Goal: Task Accomplishment & Management: Complete application form

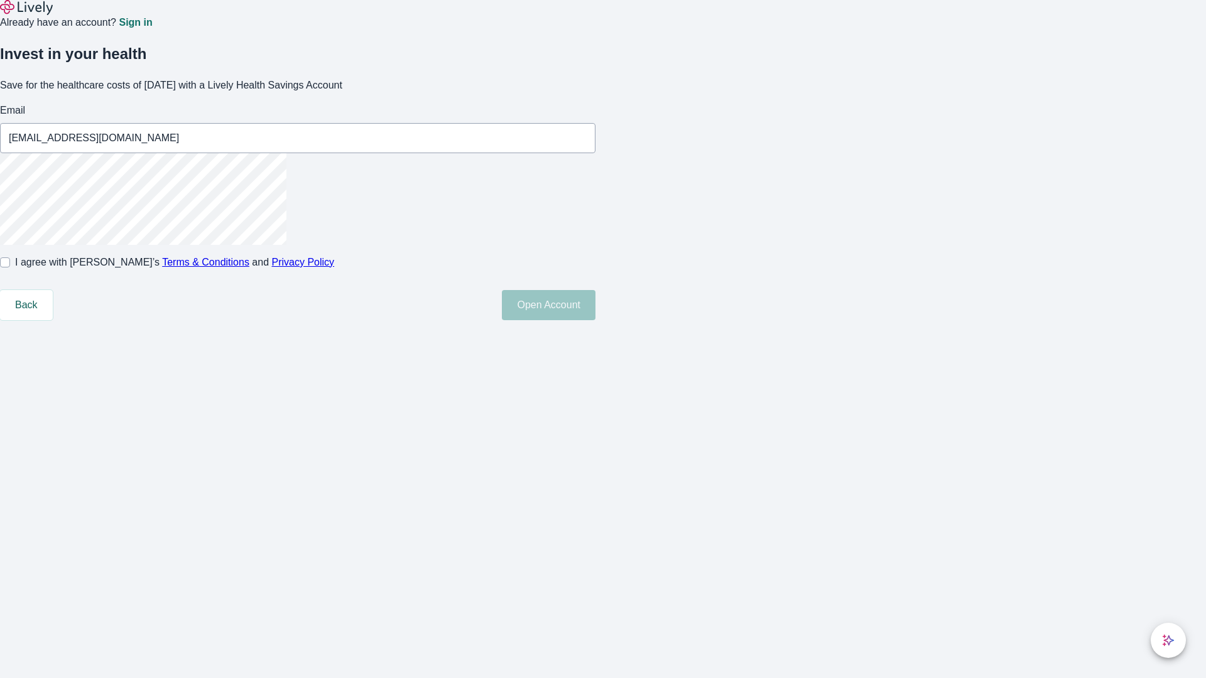
click at [10, 267] on input "I agree with Lively’s Terms & Conditions and Privacy Policy" at bounding box center [5, 262] width 10 height 10
checkbox input "true"
click at [595, 320] on button "Open Account" at bounding box center [549, 305] width 94 height 30
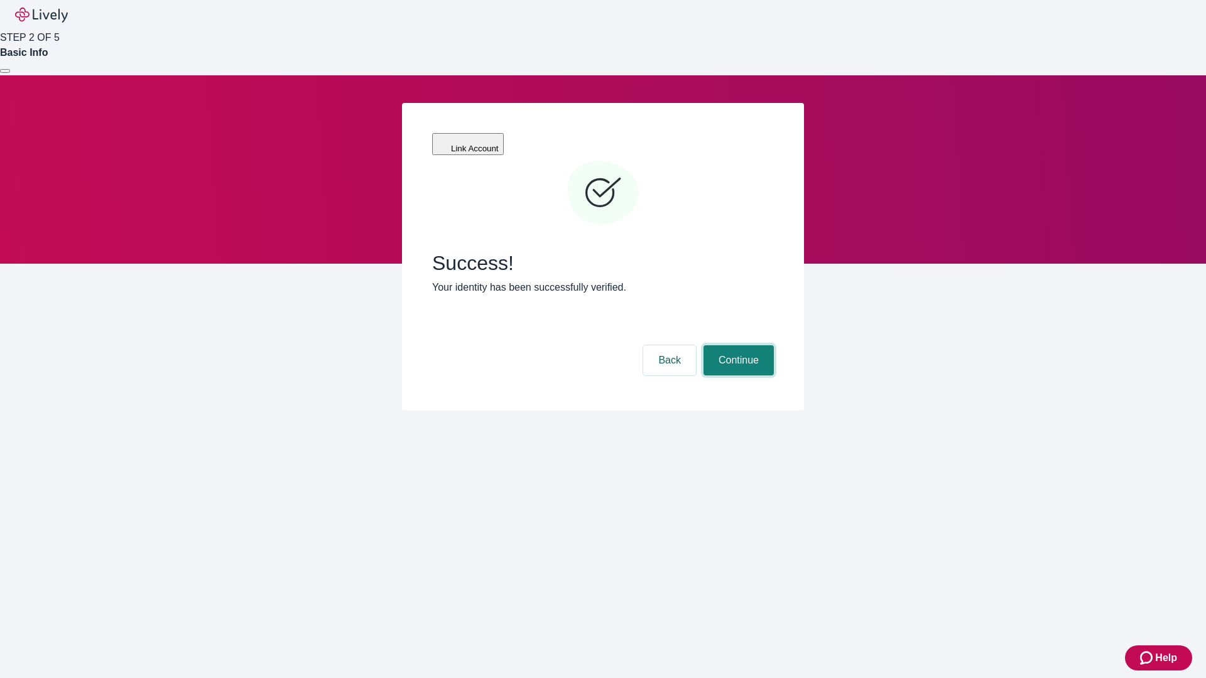
click at [737, 345] on button "Continue" at bounding box center [738, 360] width 70 height 30
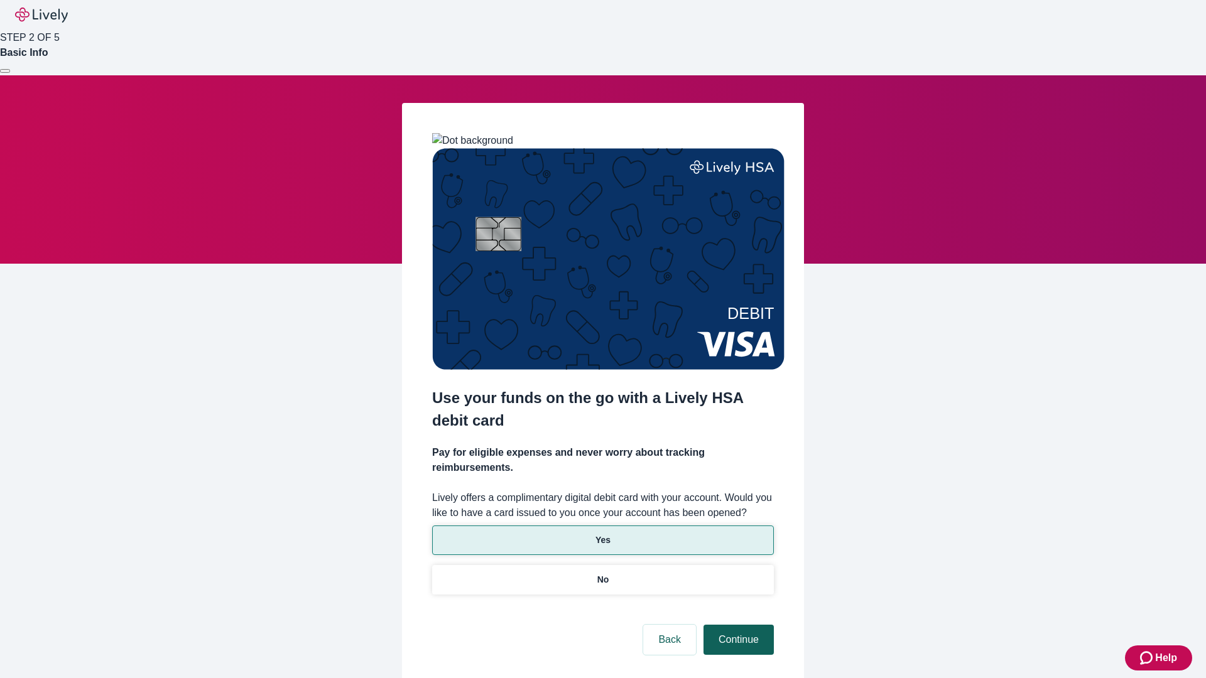
click at [602, 534] on p "Yes" at bounding box center [602, 540] width 15 height 13
click at [737, 625] on button "Continue" at bounding box center [738, 640] width 70 height 30
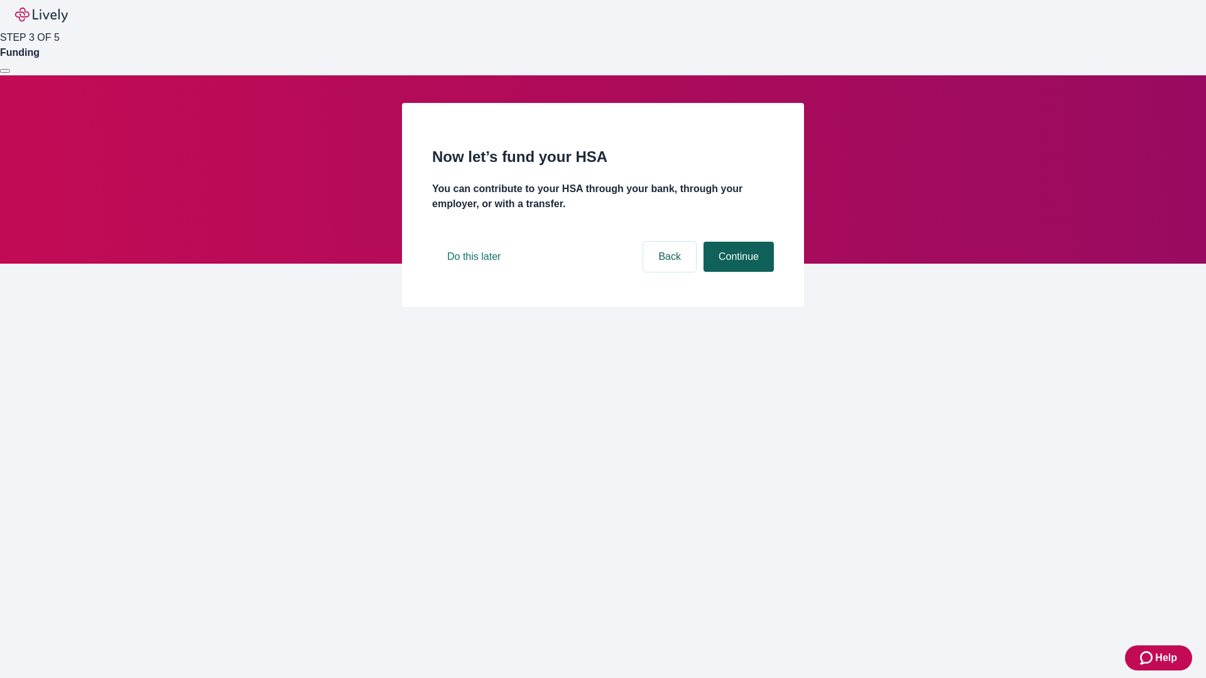
click at [737, 272] on button "Continue" at bounding box center [738, 257] width 70 height 30
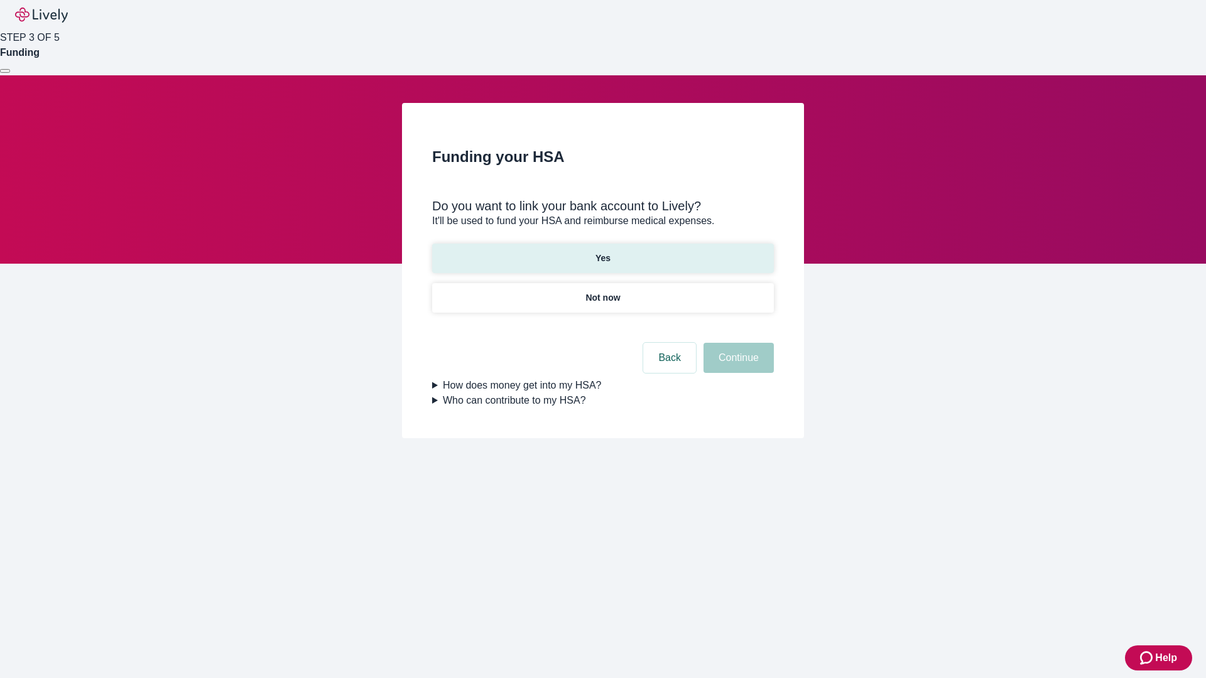
click at [602, 252] on p "Yes" at bounding box center [602, 258] width 15 height 13
click at [737, 343] on button "Continue" at bounding box center [738, 358] width 70 height 30
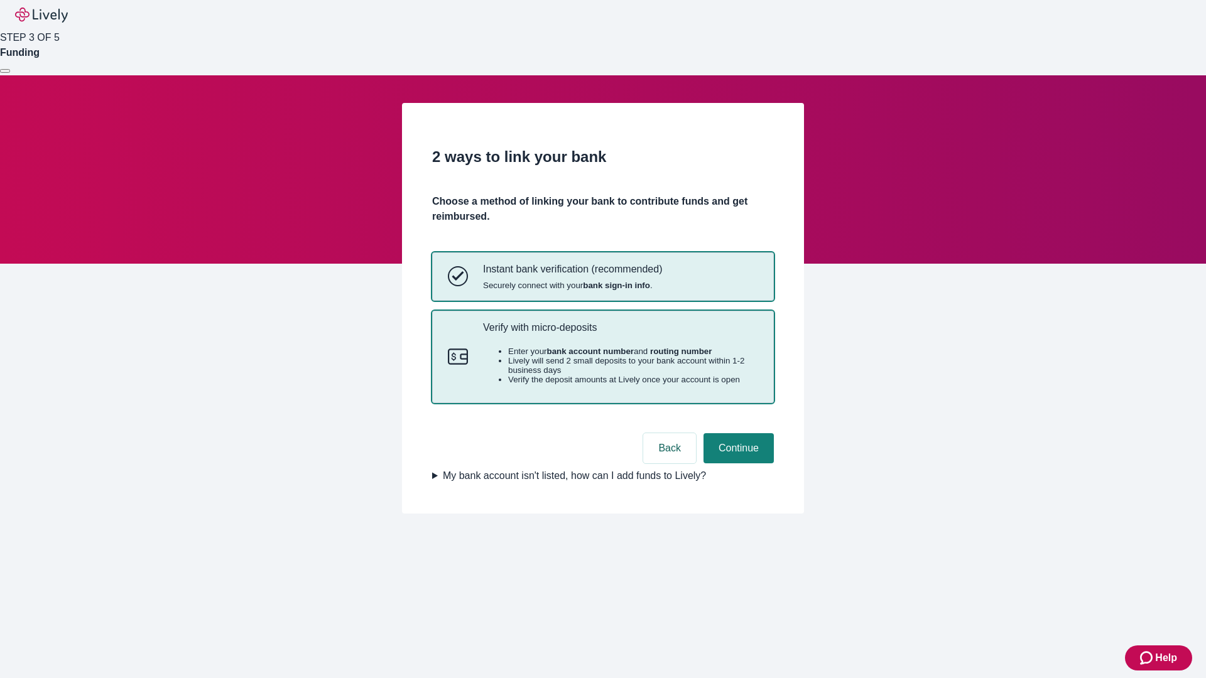
click at [620, 333] on p "Verify with micro-deposits" at bounding box center [620, 328] width 275 height 12
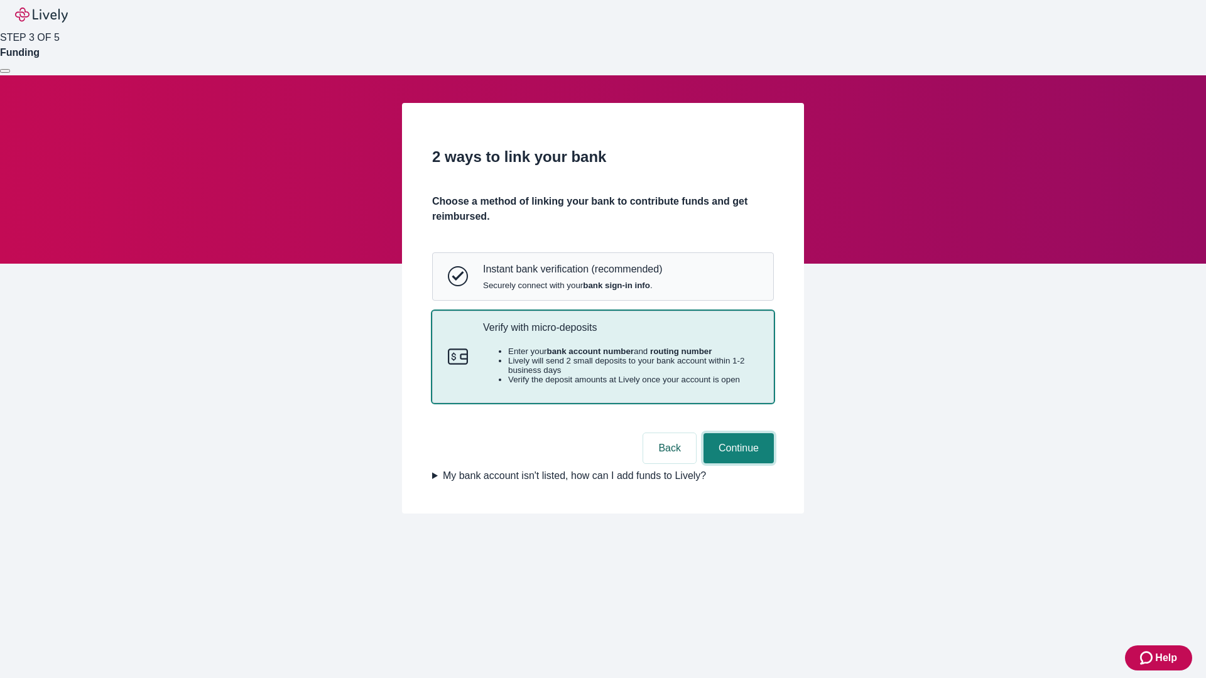
click at [737, 463] on button "Continue" at bounding box center [738, 448] width 70 height 30
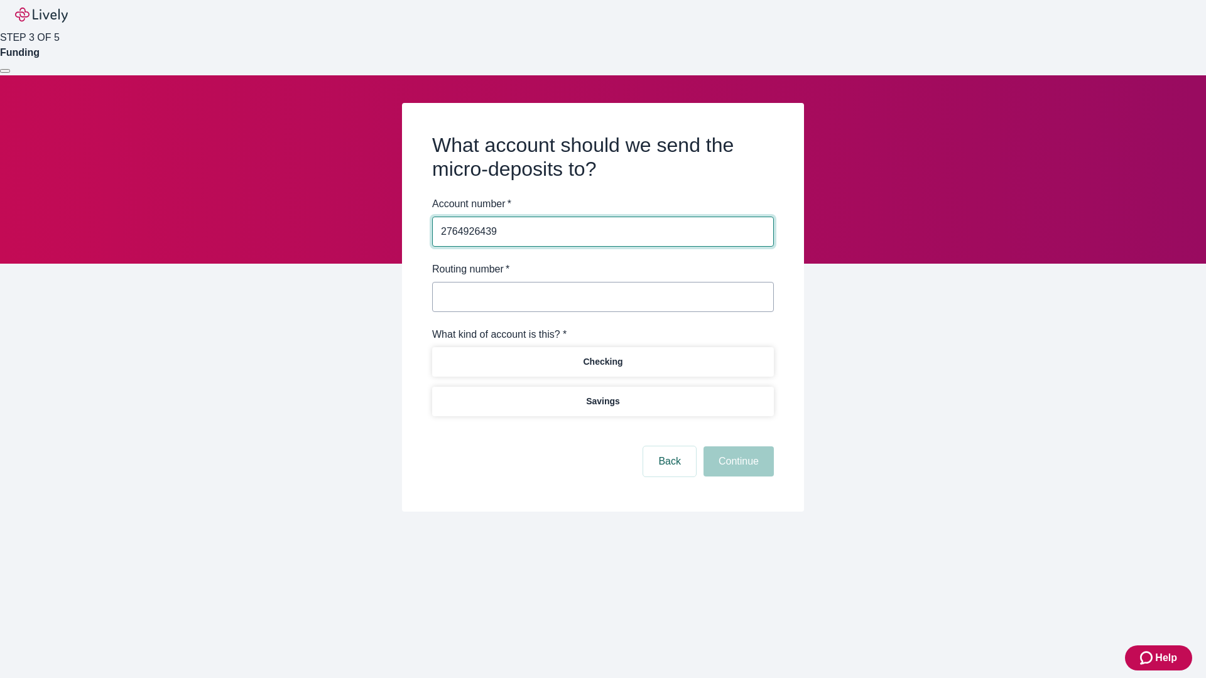
type input "2764926439"
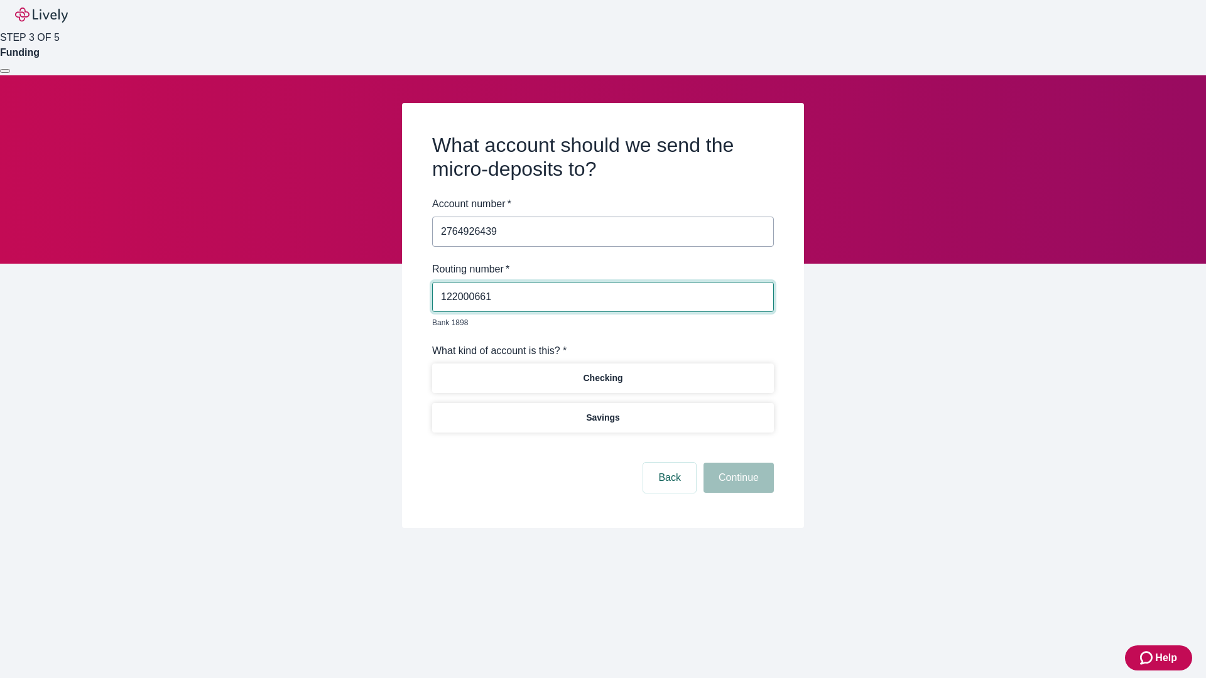
type input "122000661"
click at [602, 372] on p "Checking" at bounding box center [603, 378] width 40 height 13
click at [737, 463] on button "Continue" at bounding box center [738, 478] width 70 height 30
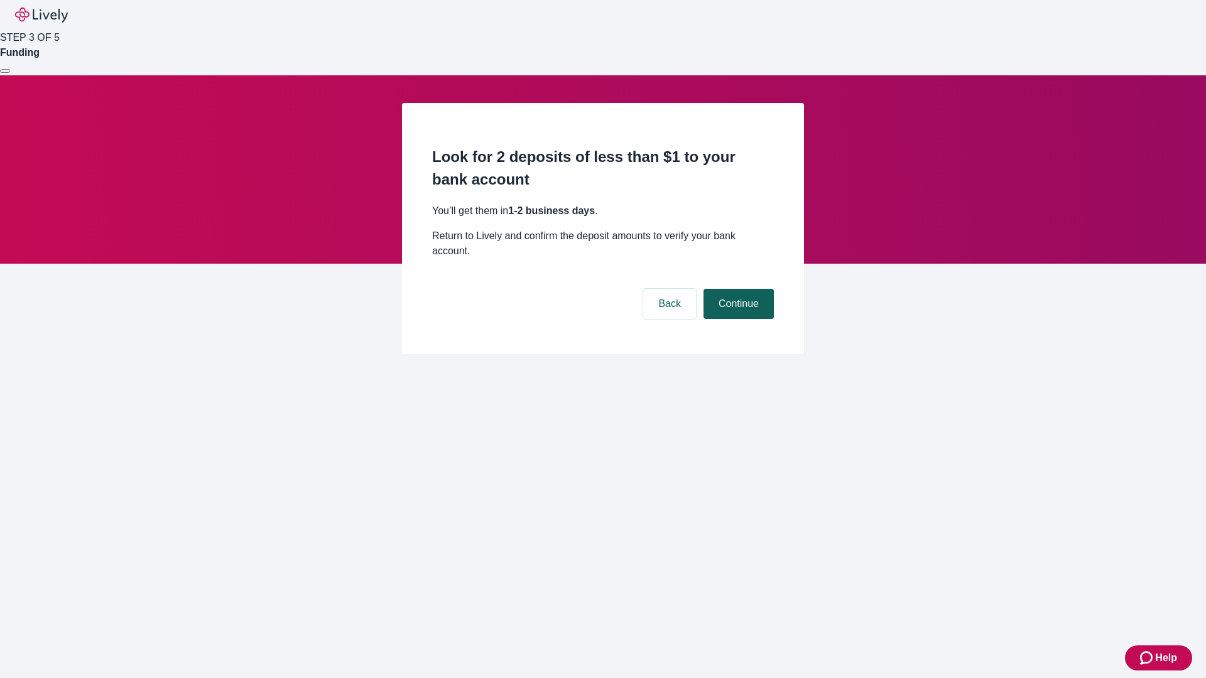
click at [737, 289] on button "Continue" at bounding box center [738, 304] width 70 height 30
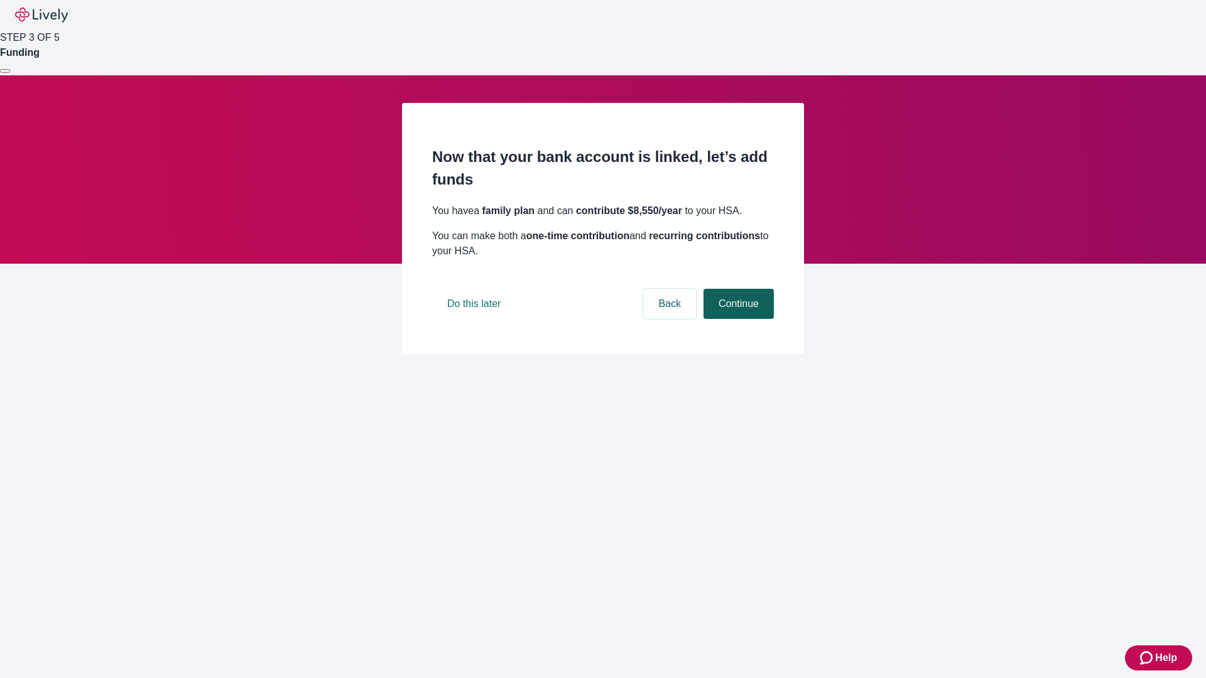
click at [737, 319] on button "Continue" at bounding box center [738, 304] width 70 height 30
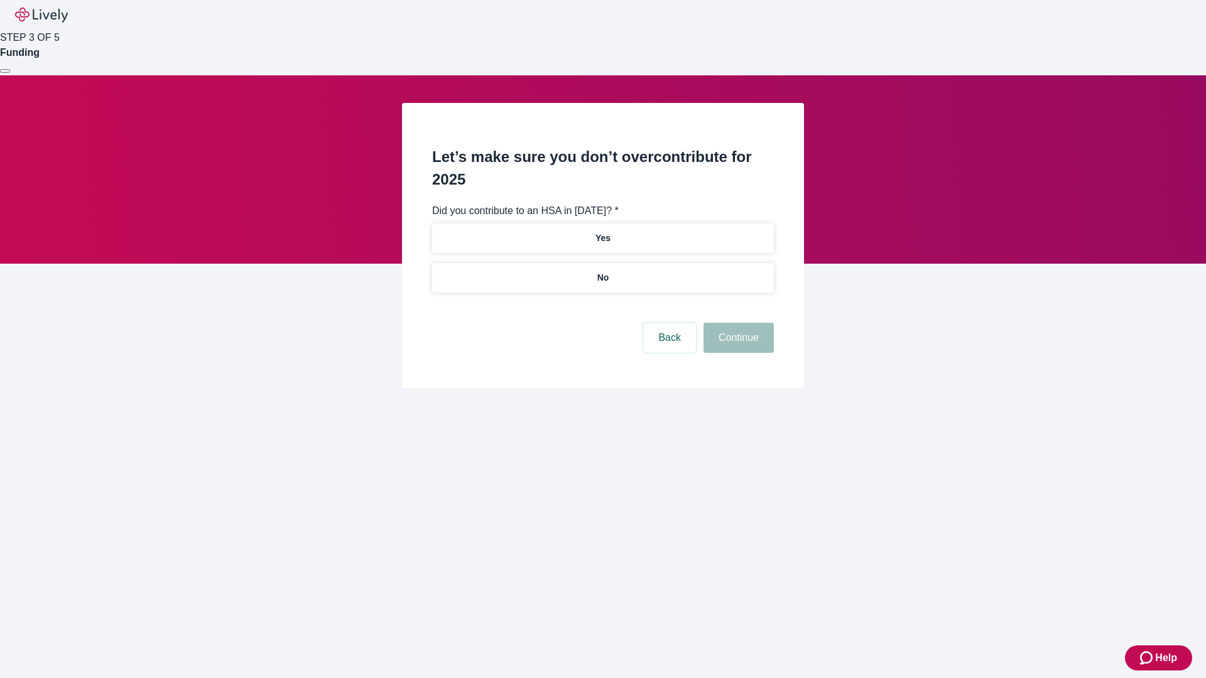
click at [602, 271] on p "No" at bounding box center [603, 277] width 12 height 13
click at [737, 323] on button "Continue" at bounding box center [738, 338] width 70 height 30
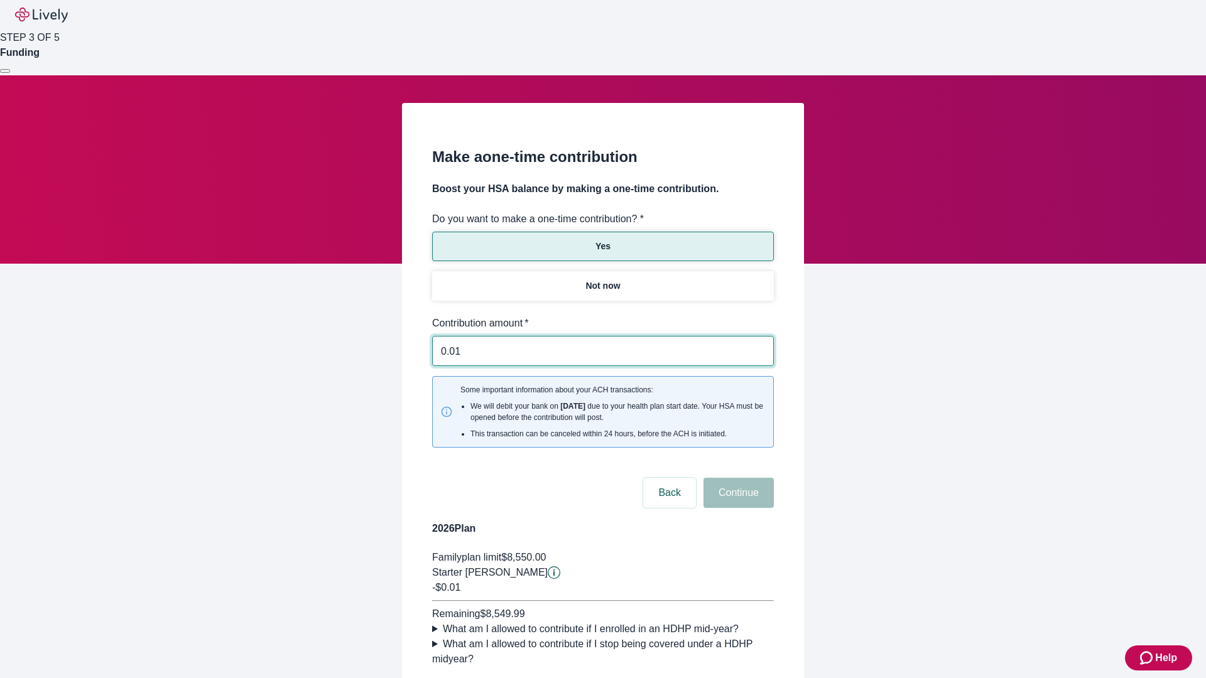
type input "0.01"
click at [737, 478] on button "Continue" at bounding box center [738, 493] width 70 height 30
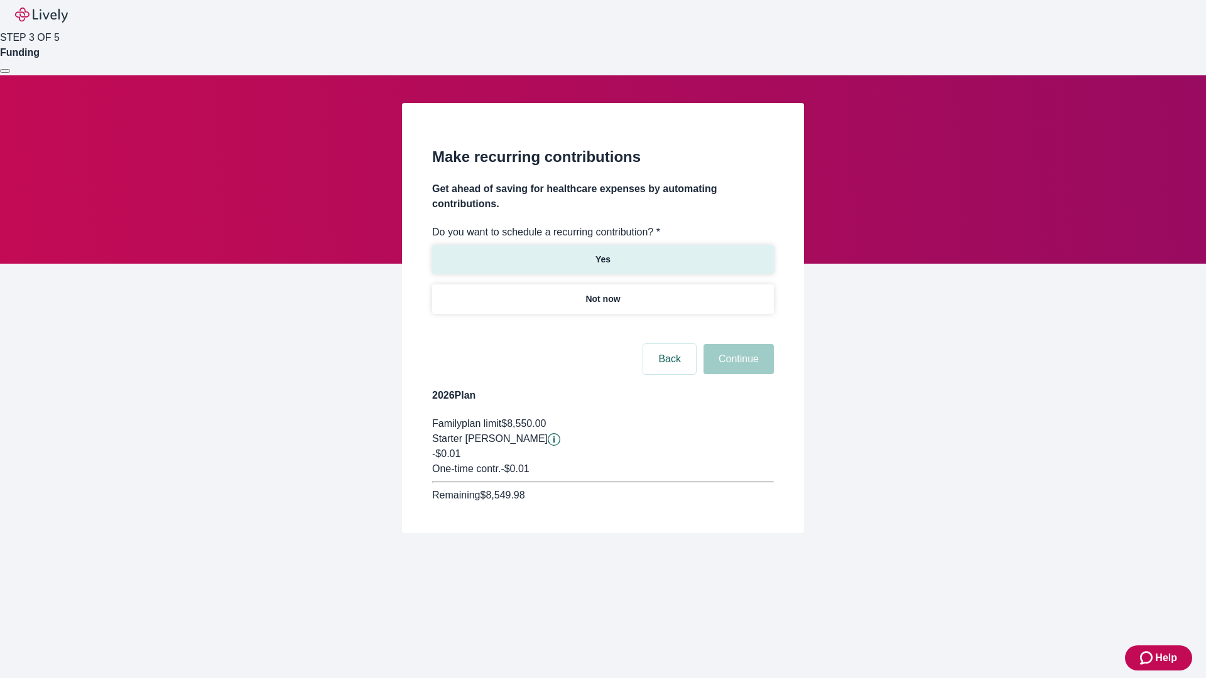
click at [602, 253] on p "Yes" at bounding box center [602, 259] width 15 height 13
click at [602, 329] on body "Help STEP 3 OF 5 Funding Make recurring contributions Get ahead of saving for h…" at bounding box center [603, 296] width 1206 height 593
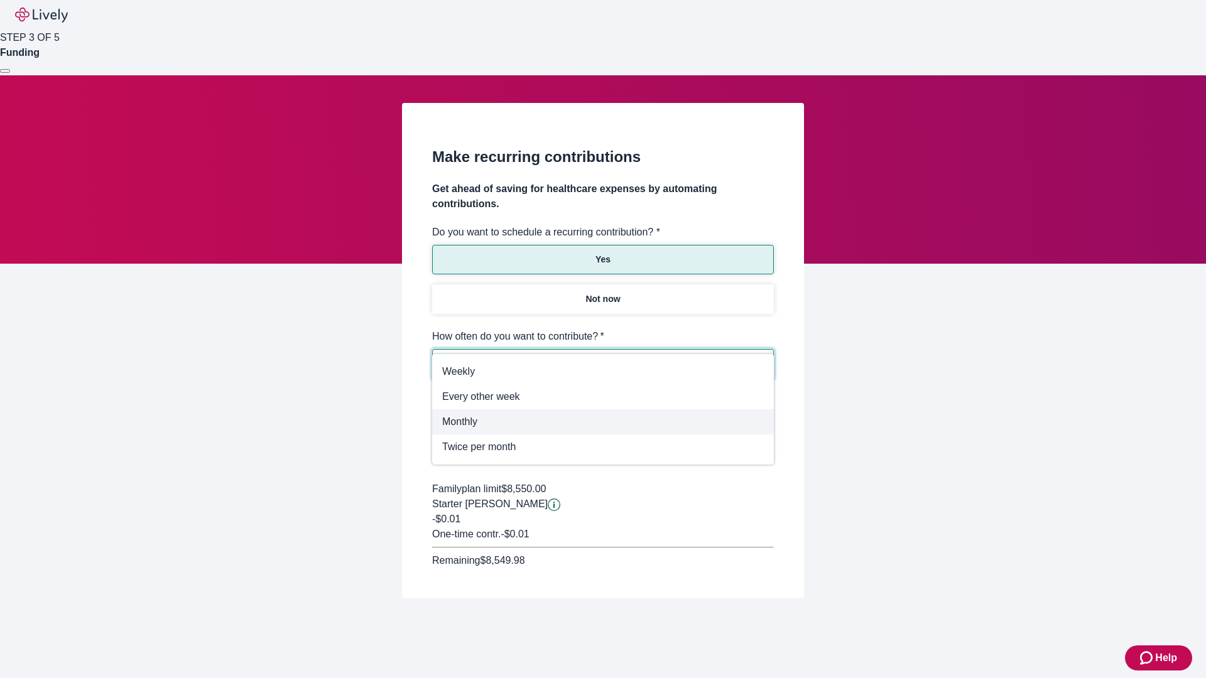
click at [603, 422] on span "Monthly" at bounding box center [603, 421] width 322 height 15
type input "Monthly"
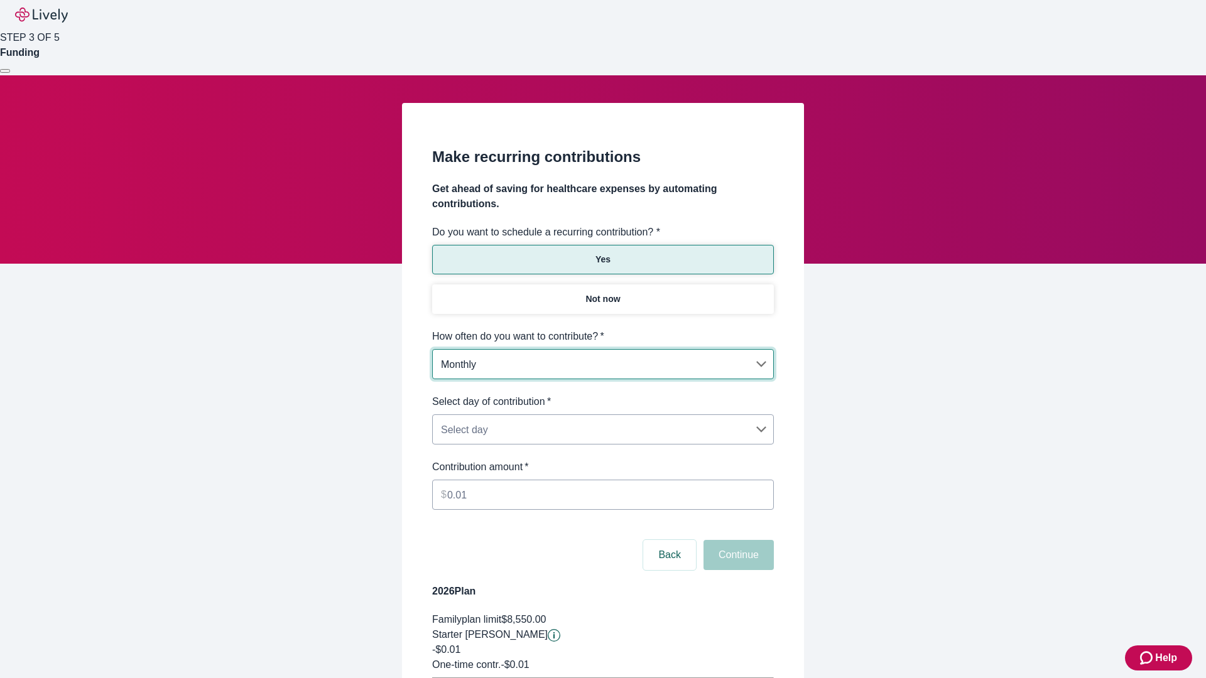
click at [602, 394] on body "Help STEP 3 OF 5 Funding Make recurring contributions Get ahead of saving for h…" at bounding box center [603, 394] width 1206 height 789
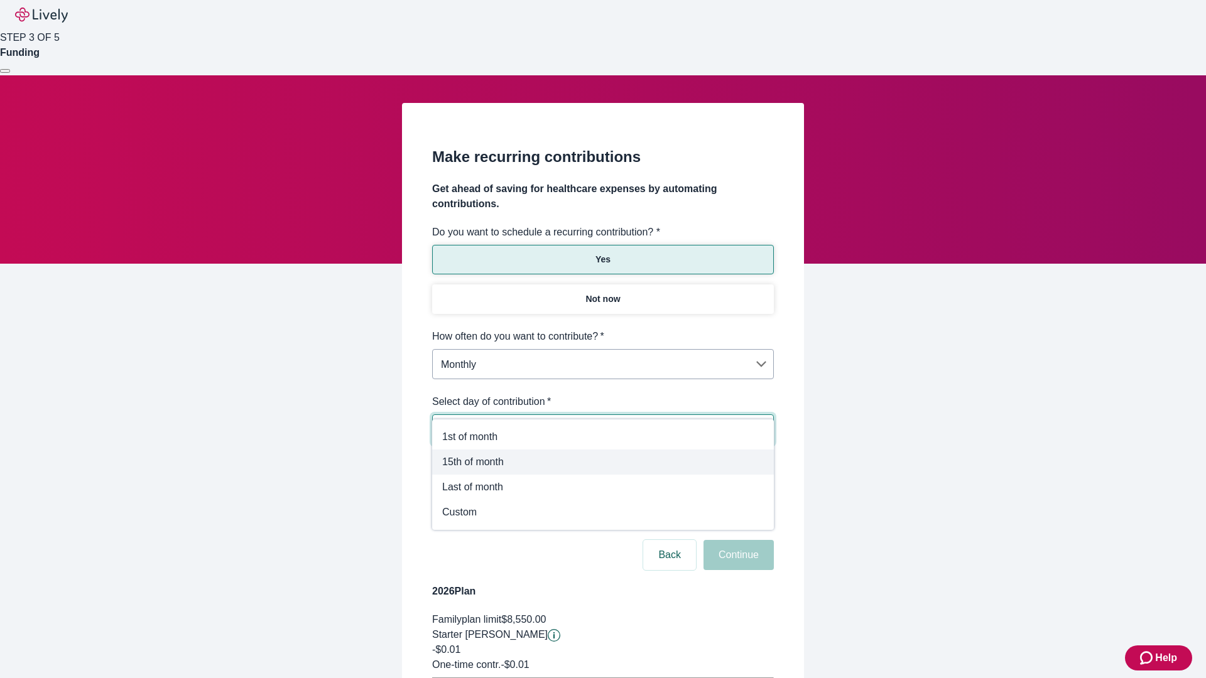
click at [603, 462] on span "15th of month" at bounding box center [603, 462] width 322 height 15
type input "Monthly15th"
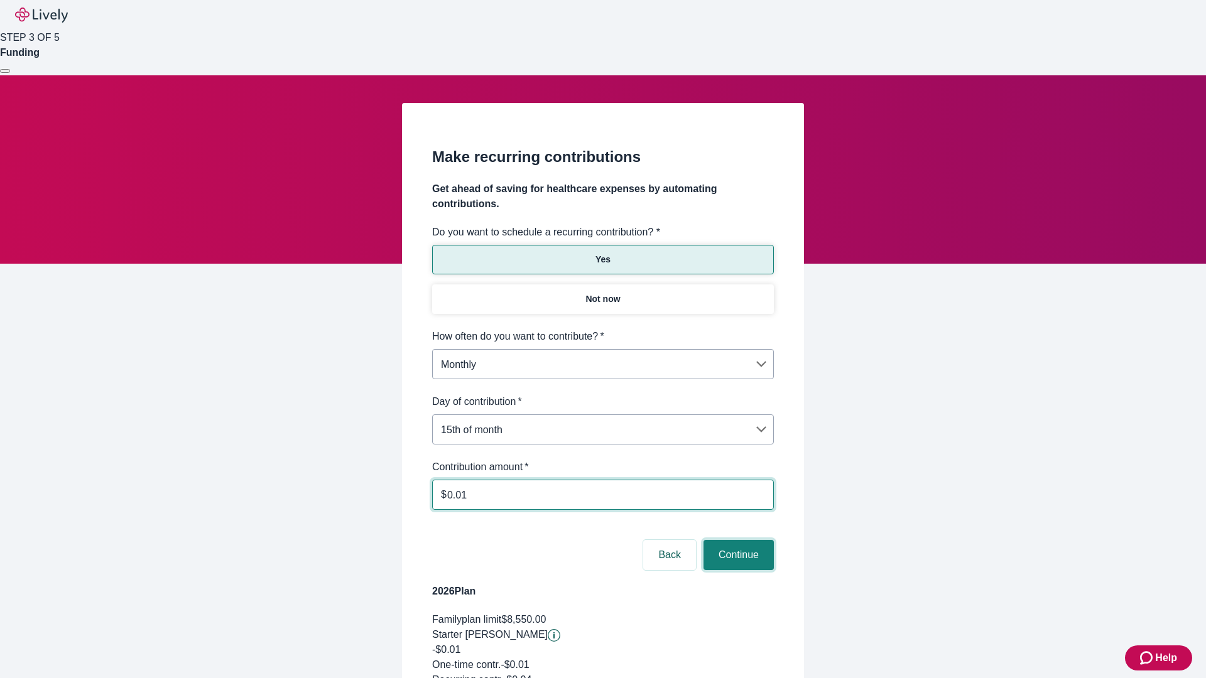
click at [737, 540] on button "Continue" at bounding box center [738, 555] width 70 height 30
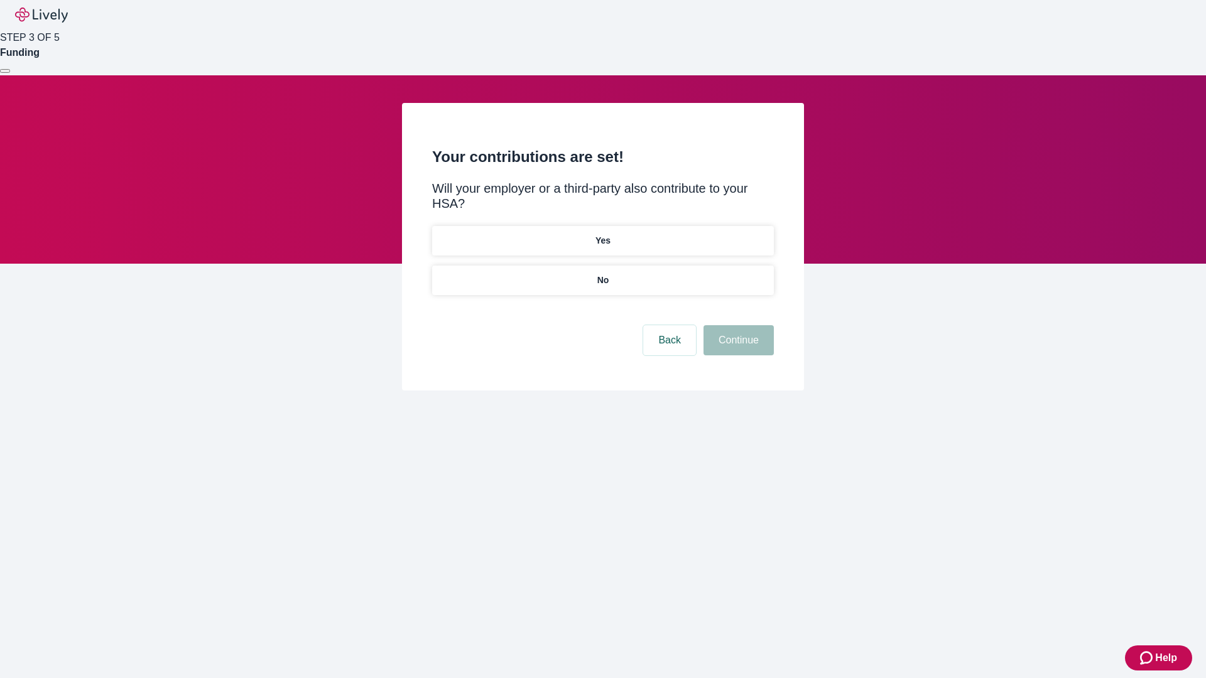
click at [602, 234] on p "Yes" at bounding box center [602, 240] width 15 height 13
click at [737, 325] on button "Continue" at bounding box center [738, 340] width 70 height 30
